Goal: Find contact information: Find contact information

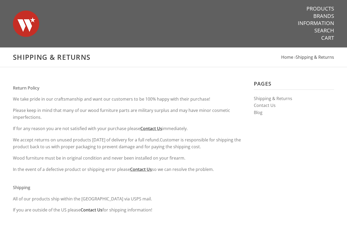
scroll to position [115, 0]
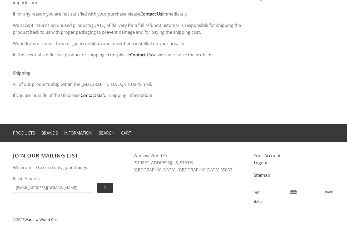
click at [57, 108] on article "Pages Shipping & Returns Contact Us Blog Return Policy We take pride in our cra…" at bounding box center [173, 39] width 347 height 172
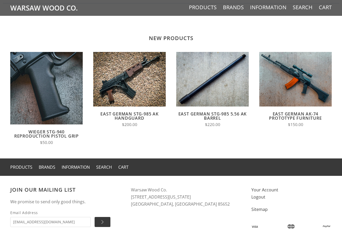
scroll to position [399, 0]
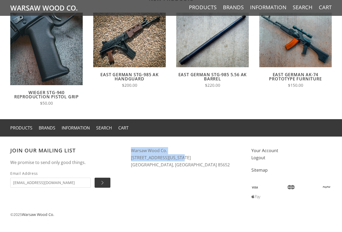
drag, startPoint x: 131, startPoint y: 149, endPoint x: 176, endPoint y: 155, distance: 46.2
click at [176, 136] on div "Join our mailing list We promise to send only good things. Email Address [EMAIL…" at bounding box center [130, 136] width 241 height 0
click at [173, 152] on address "Warsaw Wood Co. [STREET_ADDRESS][US_STATE]" at bounding box center [186, 157] width 110 height 21
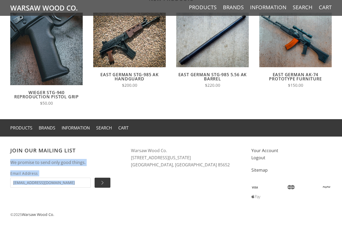
drag, startPoint x: 171, startPoint y: 151, endPoint x: 131, endPoint y: 152, distance: 40.8
click at [131, 136] on div "Join our mailing list We promise to send only good things. Email Address [EMAIL…" at bounding box center [130, 136] width 241 height 0
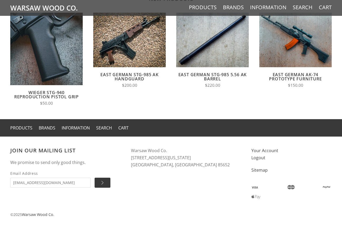
click at [151, 156] on address "Warsaw Wood Co. [STREET_ADDRESS][US_STATE]" at bounding box center [186, 157] width 110 height 21
drag, startPoint x: 130, startPoint y: 150, endPoint x: 166, endPoint y: 150, distance: 36.6
click at [166, 136] on div "Join our mailing list We promise to send only good things. Email Address [EMAIL…" at bounding box center [130, 136] width 241 height 0
click at [178, 184] on div "Join our mailing list We promise to send only good things. Email Address [EMAIL…" at bounding box center [171, 168] width 332 height 64
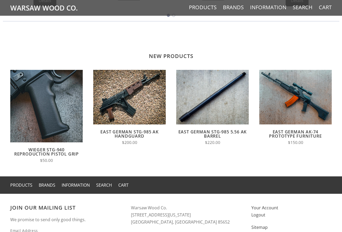
scroll to position [339, 0]
